Goal: Check status: Check status

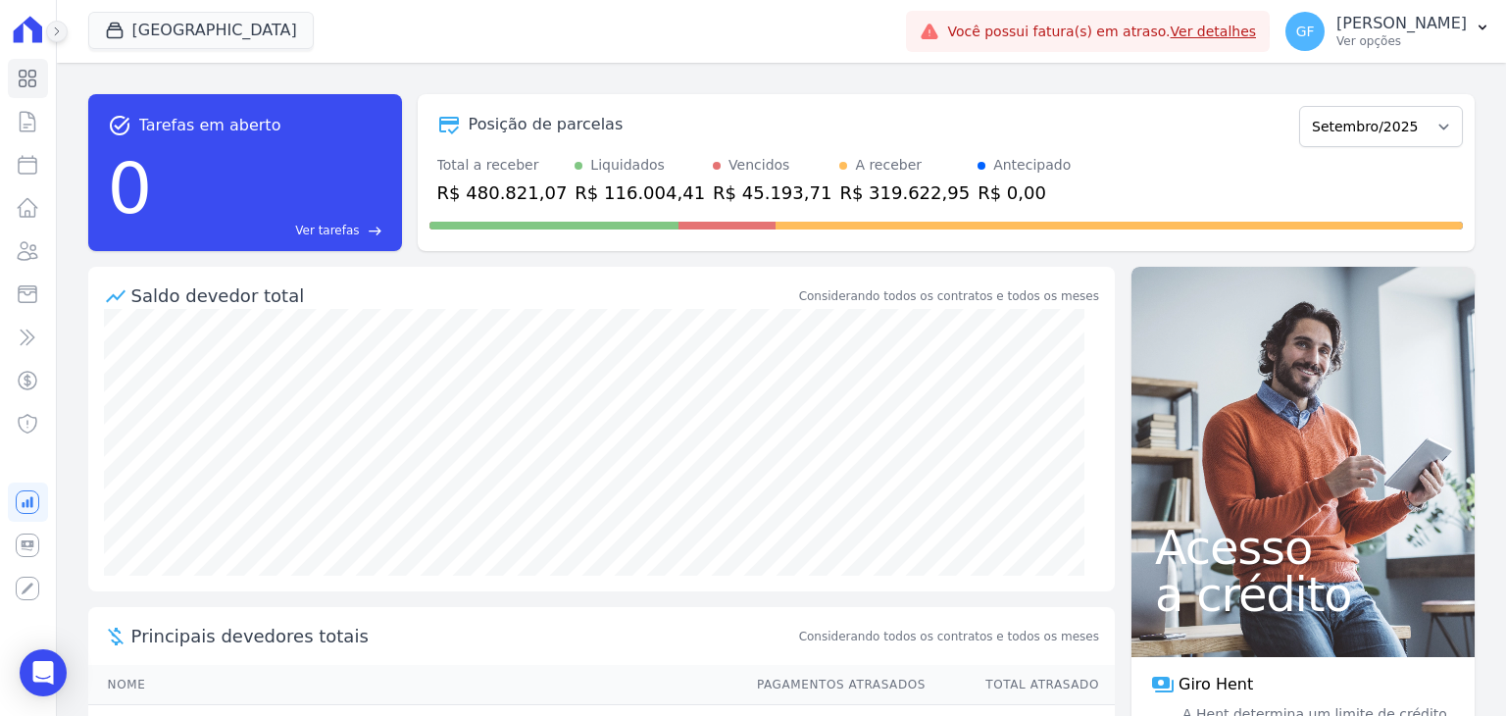
click at [64, 37] on button at bounding box center [57, 32] width 22 height 22
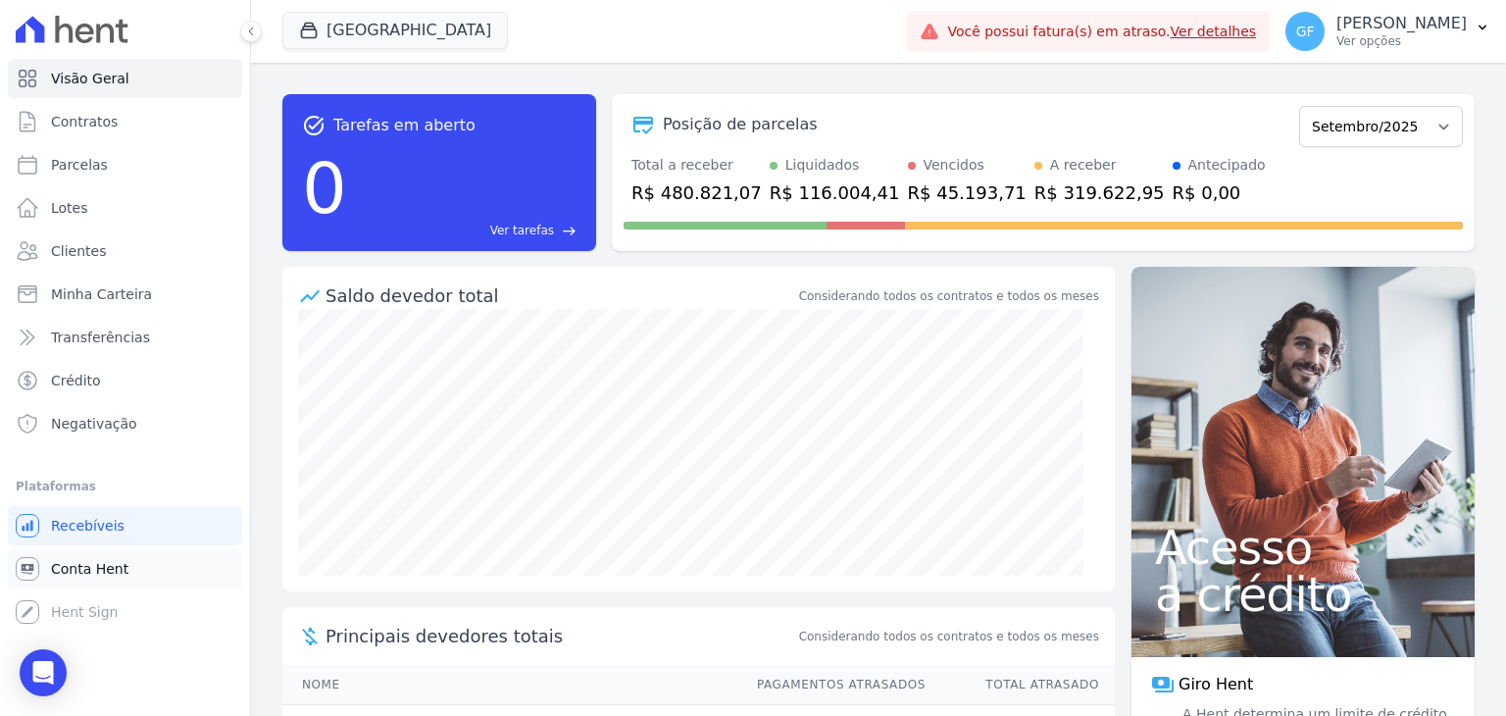
click at [71, 574] on span "Conta Hent" at bounding box center [89, 569] width 77 height 20
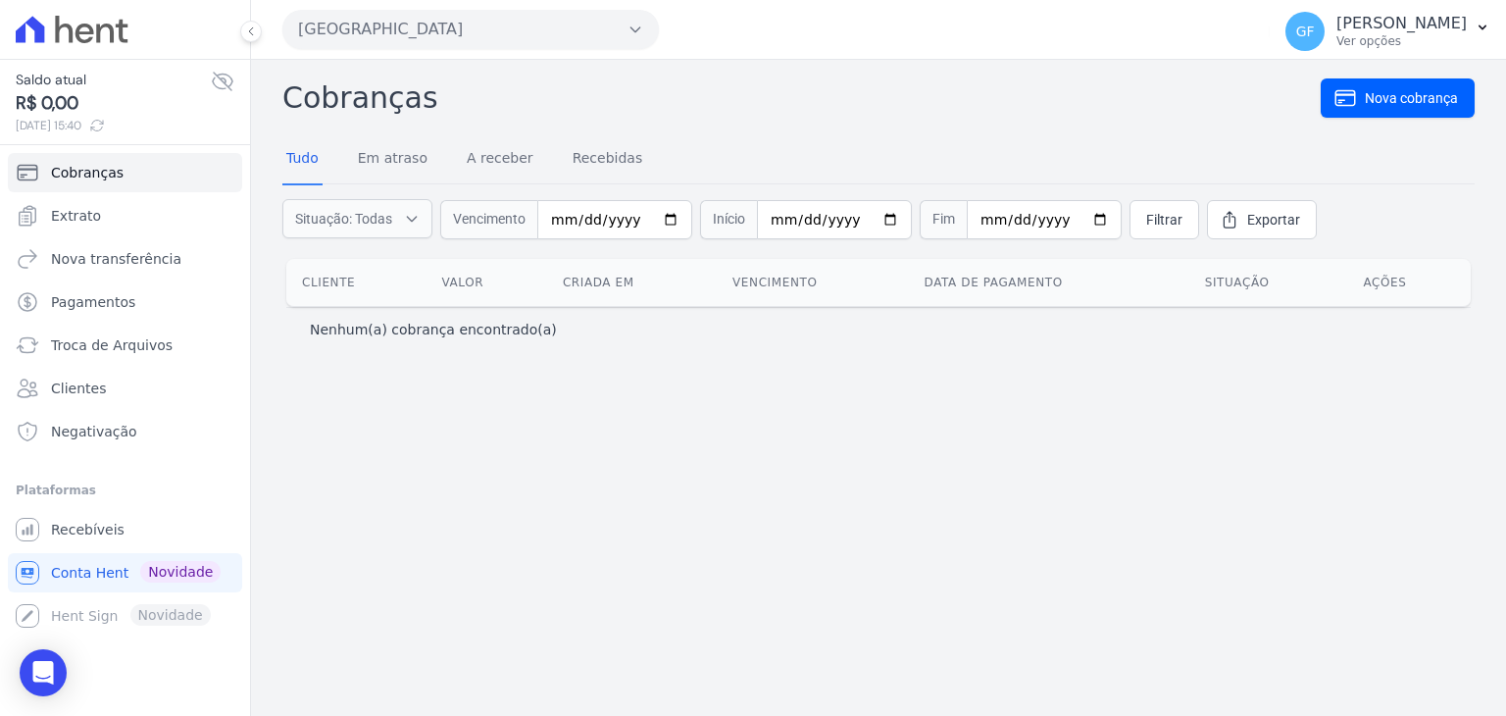
click at [218, 75] on icon at bounding box center [223, 82] width 20 height 18
click at [218, 75] on icon at bounding box center [223, 82] width 20 height 15
click at [97, 222] on link "Extrato" at bounding box center [125, 215] width 234 height 39
